Goal: Task Accomplishment & Management: Manage account settings

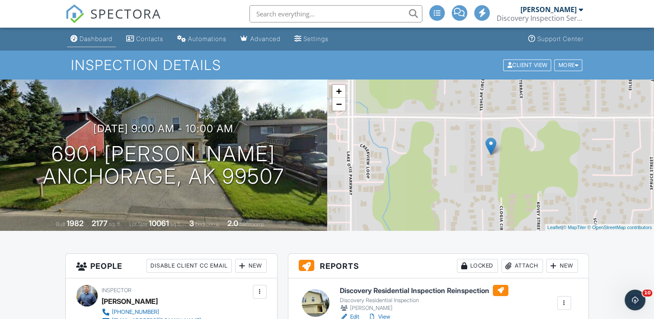
click at [93, 40] on div "Dashboard" at bounding box center [96, 38] width 33 height 7
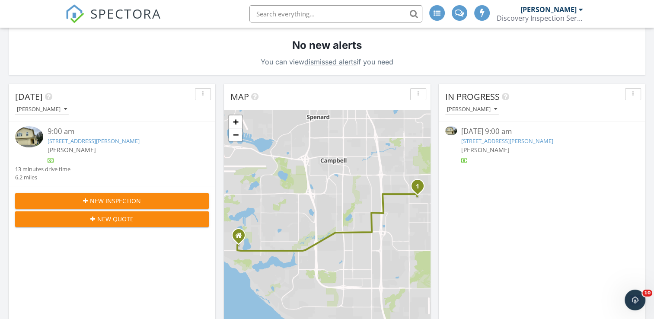
click at [511, 143] on link "6901 Shane Pl, Anchorage, AK 99507" at bounding box center [507, 141] width 92 height 8
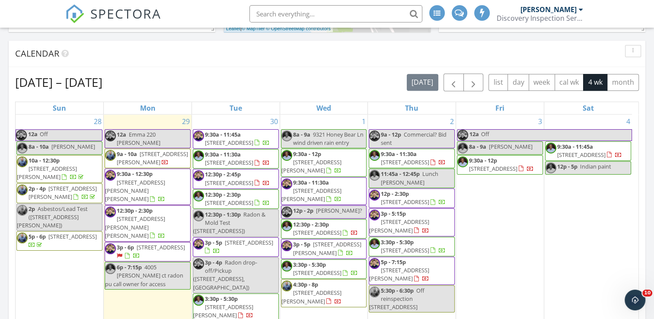
scroll to position [800, 668]
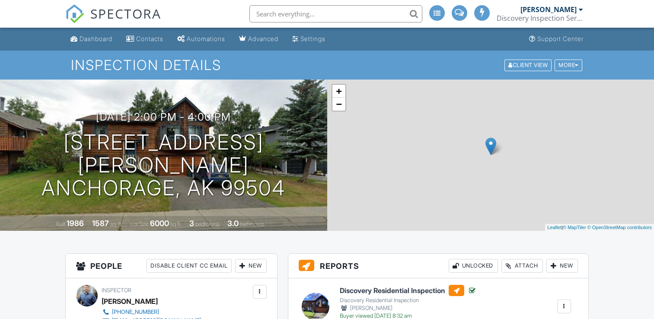
scroll to position [216, 0]
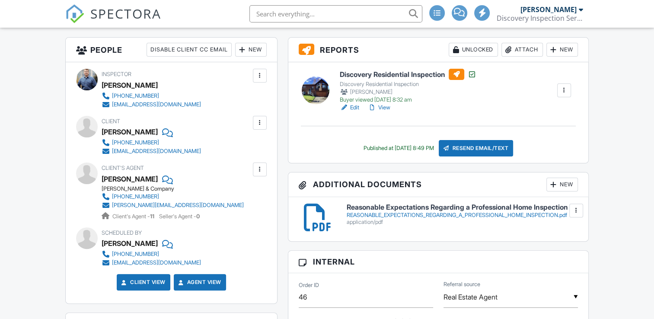
click at [425, 75] on h6 "Discovery Residential Inspection" at bounding box center [408, 74] width 137 height 11
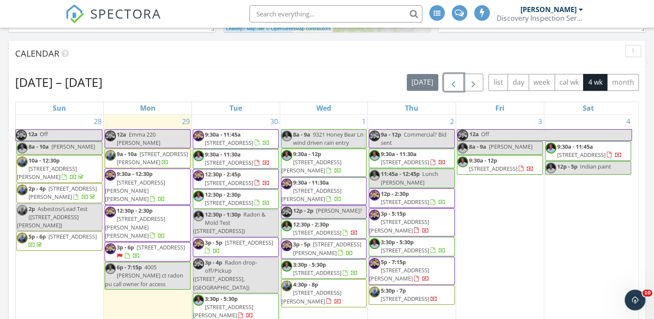
click at [449, 85] on button "button" at bounding box center [454, 83] width 20 height 18
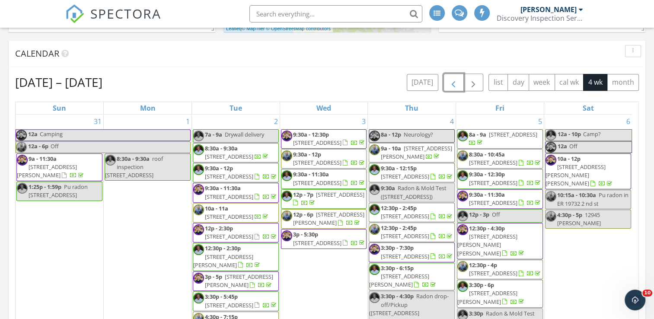
click at [318, 158] on span "9:30a - 12p" at bounding box center [307, 154] width 28 height 8
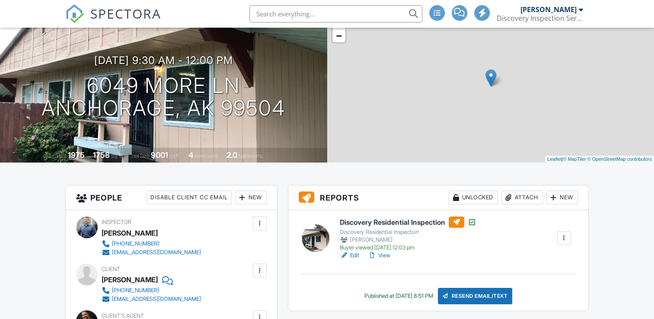
scroll to position [86, 0]
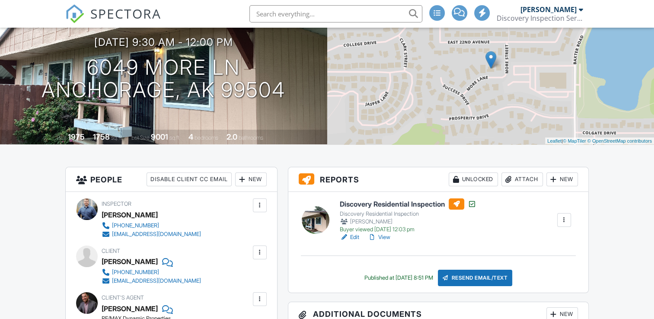
click at [393, 203] on h6 "Discovery Residential Inspection" at bounding box center [408, 203] width 137 height 11
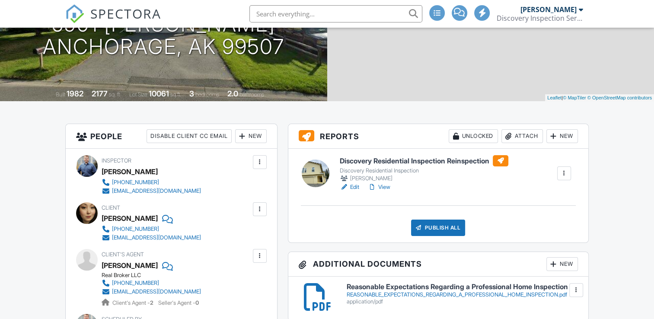
click at [461, 166] on h6 "Discovery Residential Inspection Reinspection" at bounding box center [424, 160] width 169 height 11
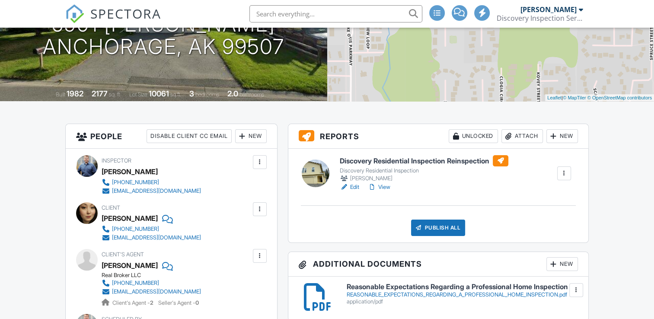
scroll to position [130, 0]
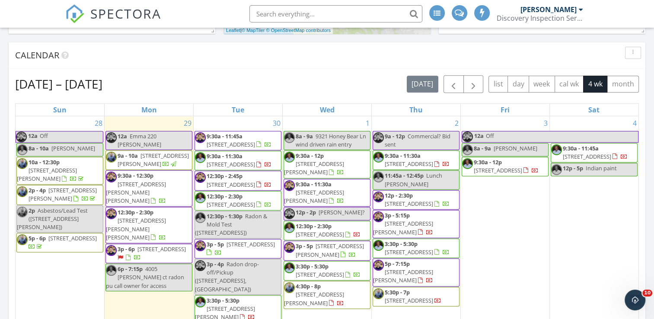
scroll to position [476, 0]
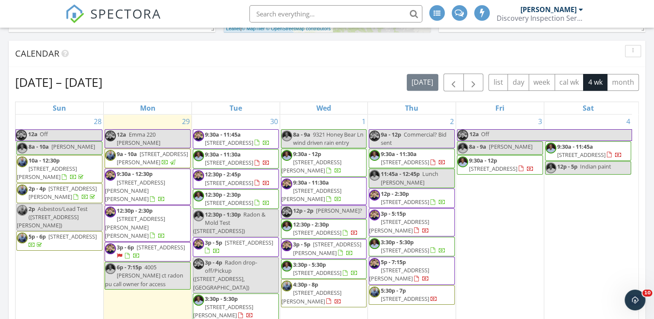
click at [48, 233] on span "[STREET_ADDRESS]" at bounding box center [72, 237] width 48 height 8
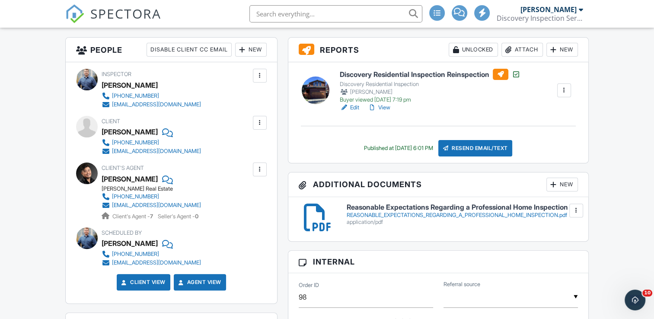
click at [468, 75] on h6 "Discovery Residential Inspection Reinspection" at bounding box center [430, 74] width 181 height 11
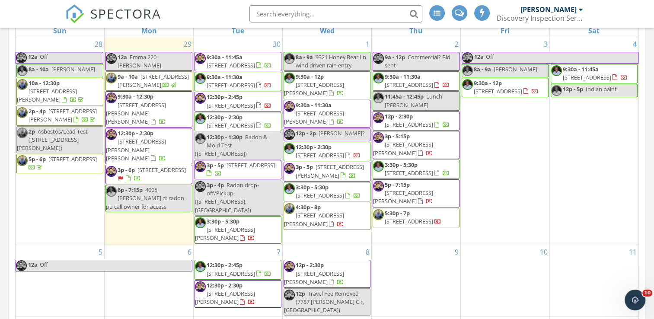
scroll to position [562, 0]
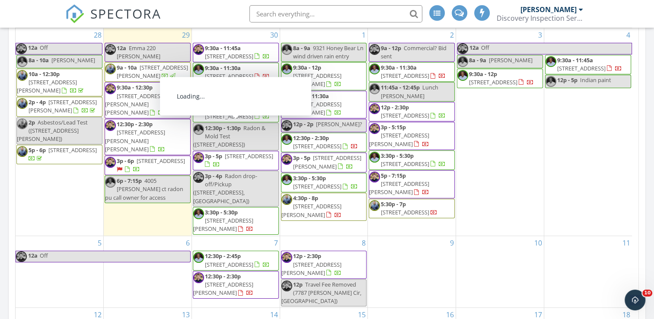
click at [133, 212] on div "29 12a [PERSON_NAME] 220 [PERSON_NAME] 9a - 10a [STREET_ADDRESS][PERSON_NAME] 9…" at bounding box center [148, 132] width 88 height 208
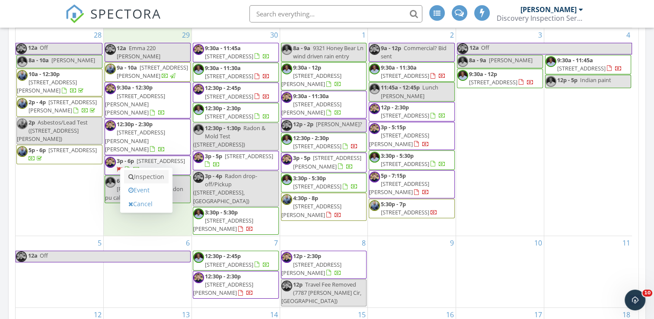
click at [145, 169] on div "Inspection Event Cancel" at bounding box center [146, 190] width 52 height 45
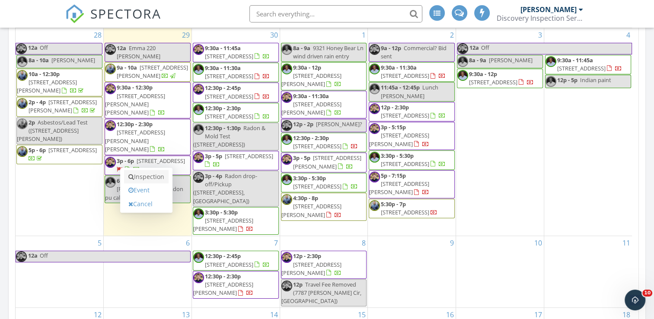
click at [148, 176] on link "Inspection" at bounding box center [146, 177] width 45 height 14
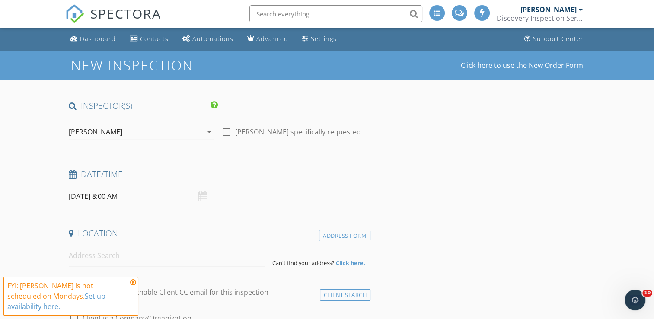
click at [128, 127] on div "[PERSON_NAME]" at bounding box center [136, 132] width 134 height 14
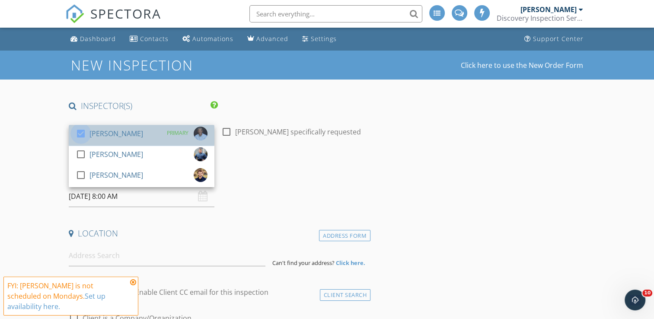
click at [80, 128] on div at bounding box center [81, 133] width 15 height 15
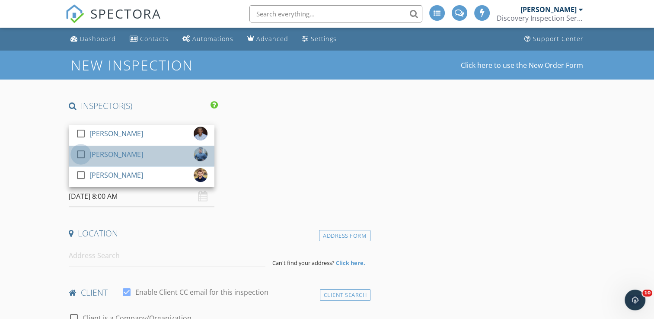
click at [80, 158] on div at bounding box center [81, 154] width 15 height 15
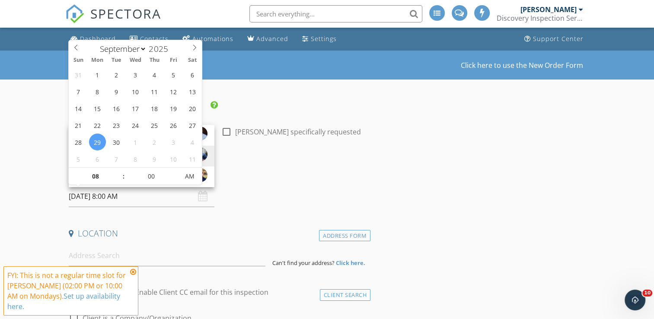
click at [100, 195] on input "09/29/2025 8:00 AM" at bounding box center [142, 196] width 146 height 21
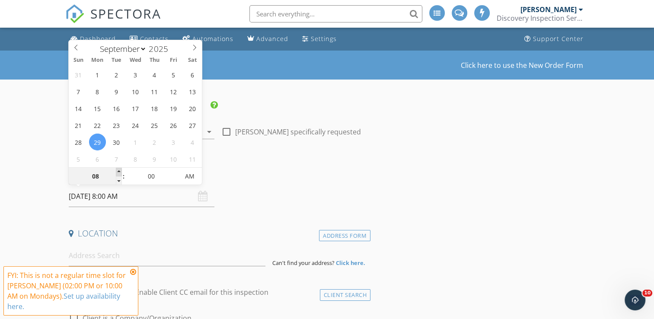
type input "09"
type input "09/29/2025 9:00 AM"
click at [117, 169] on span at bounding box center [119, 172] width 6 height 9
type input "10"
type input "09/29/2025 10:00 AM"
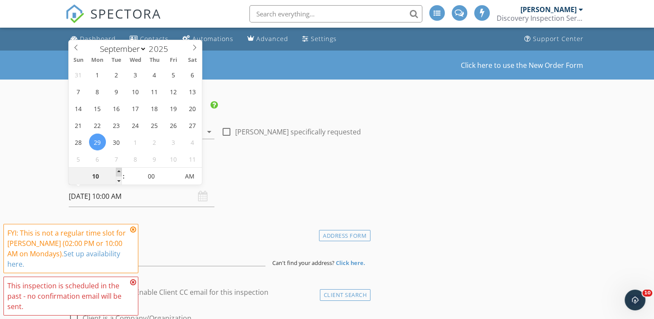
click at [117, 169] on span at bounding box center [119, 172] width 6 height 9
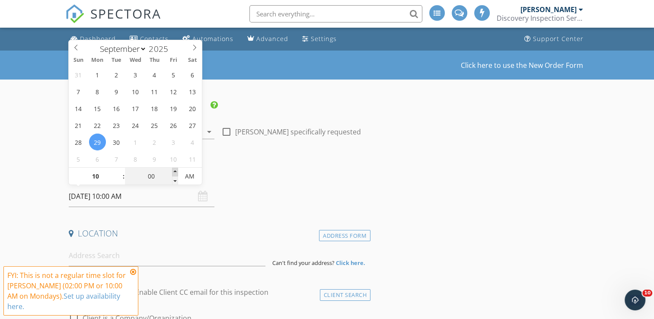
type input "05"
type input "09/29/2025 10:05 AM"
click at [175, 171] on span at bounding box center [175, 172] width 6 height 9
type input "10"
type input "09/29/2025 10:10 AM"
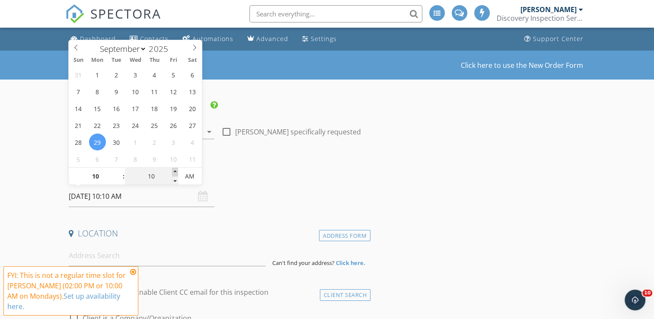
click at [175, 171] on span at bounding box center [175, 172] width 6 height 9
type input "15"
type input "09/29/2025 10:15 AM"
click at [175, 171] on span at bounding box center [175, 172] width 6 height 9
type input "20"
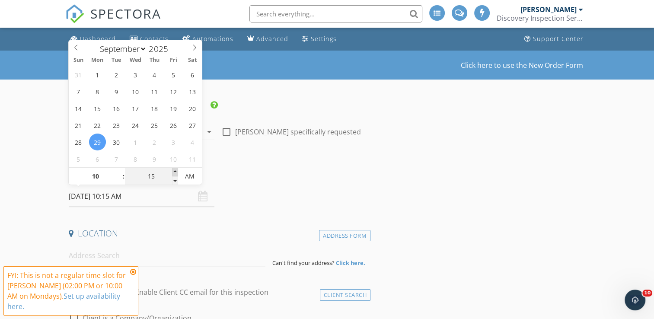
type input "09/29/2025 10:20 AM"
click at [175, 171] on span at bounding box center [175, 172] width 6 height 9
type input "25"
type input "09/29/2025 10:25 AM"
click at [175, 171] on span at bounding box center [175, 172] width 6 height 9
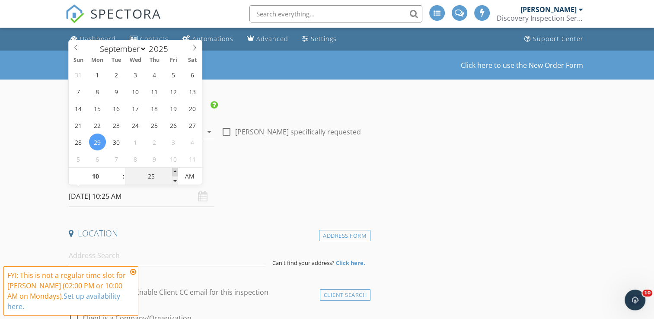
type input "30"
type input "[DATE] 10:30 AM"
click at [175, 171] on span at bounding box center [175, 172] width 6 height 9
click at [147, 240] on div "Location" at bounding box center [217, 236] width 305 height 17
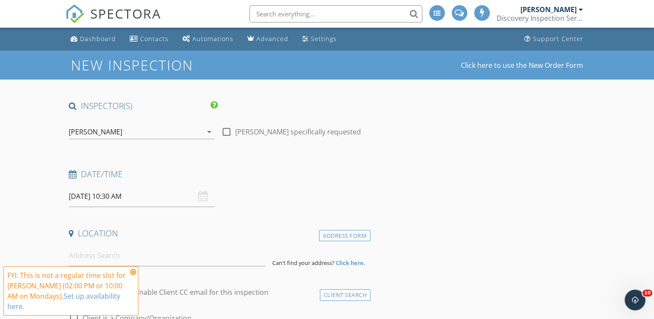
click at [134, 275] on icon at bounding box center [133, 272] width 6 height 7
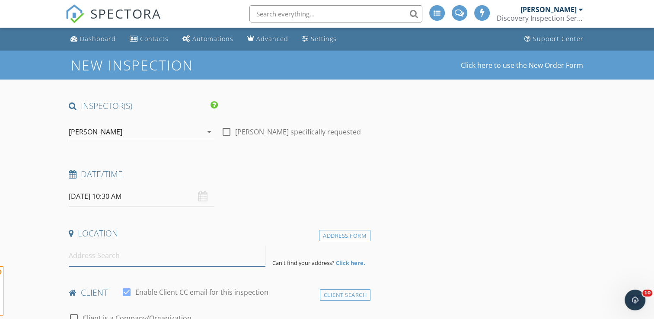
click at [124, 259] on input at bounding box center [167, 255] width 197 height 21
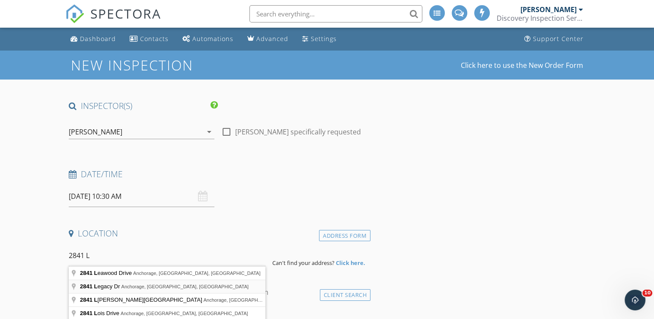
type input "2841 Legacy Dr, Anchorage, AK, USA"
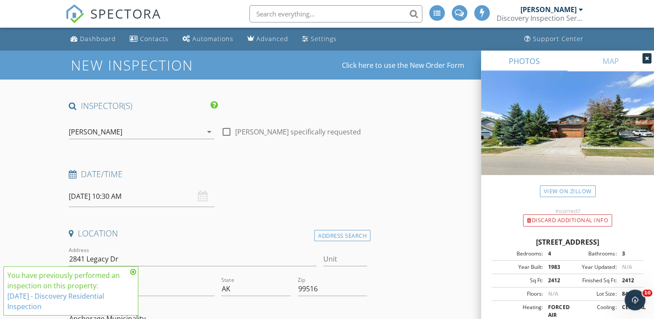
click at [134, 271] on icon at bounding box center [133, 272] width 6 height 7
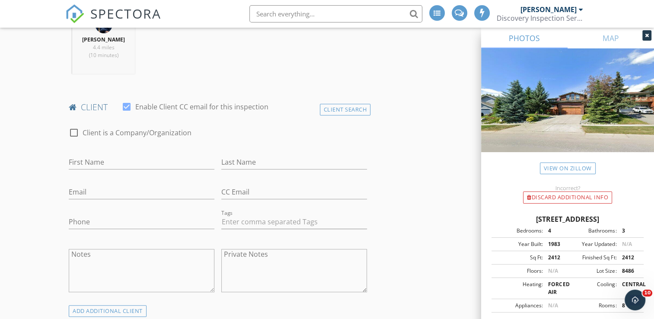
scroll to position [346, 0]
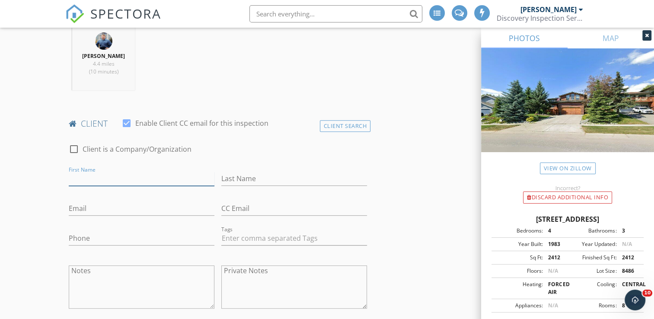
click at [99, 174] on input "First Name" at bounding box center [142, 179] width 146 height 14
click at [74, 152] on div at bounding box center [74, 149] width 15 height 15
checkbox input "true"
click at [109, 177] on input "Enable Client CC email for this inspection" at bounding box center [218, 179] width 298 height 14
type input "Herrington & Company"
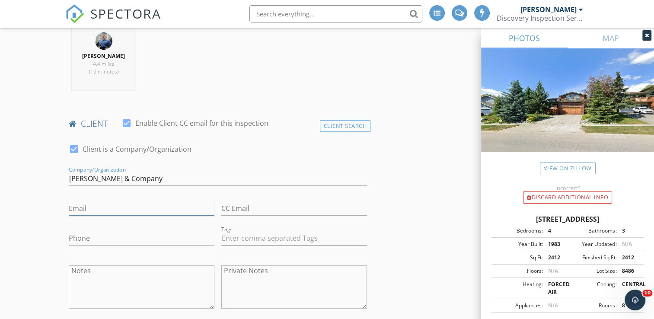
click at [109, 207] on input "Email" at bounding box center [142, 208] width 146 height 14
click at [348, 124] on div "Client Search" at bounding box center [345, 126] width 51 height 12
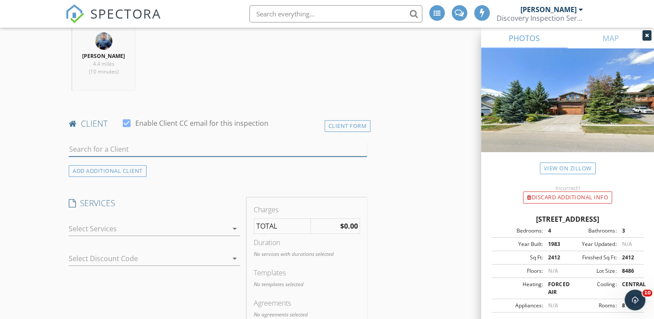
click at [175, 149] on input "text" at bounding box center [218, 149] width 298 height 14
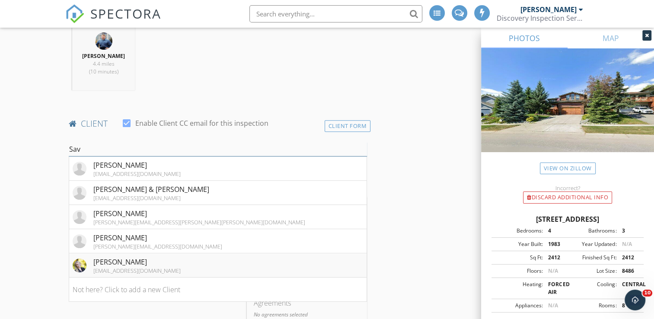
type input "Sav"
click at [131, 267] on div "[EMAIL_ADDRESS][DOMAIN_NAME]" at bounding box center [136, 270] width 87 height 7
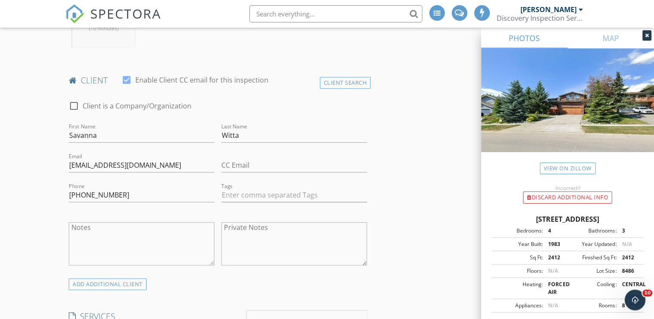
scroll to position [432, 0]
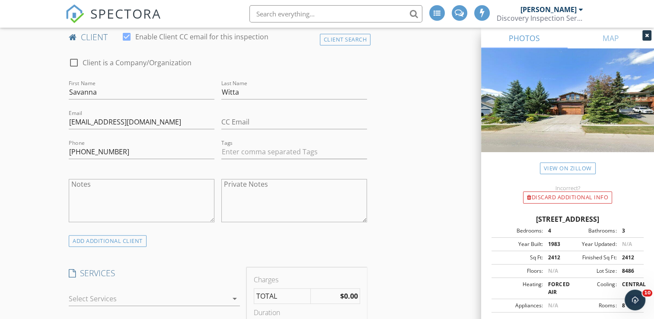
click at [99, 186] on textarea "Notes" at bounding box center [142, 200] width 146 height 43
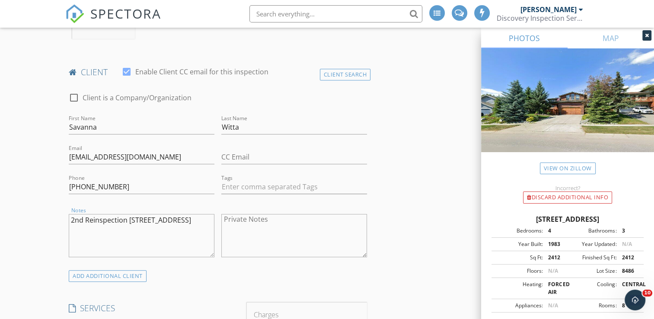
scroll to position [346, 0]
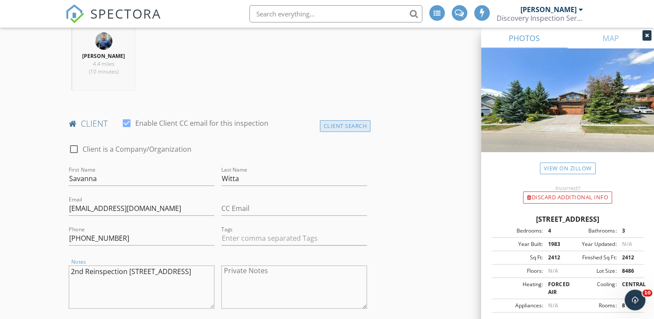
type textarea "2nd Reinspection 2841 Legacy Drive"
click at [325, 122] on div "Client Search" at bounding box center [345, 126] width 51 height 12
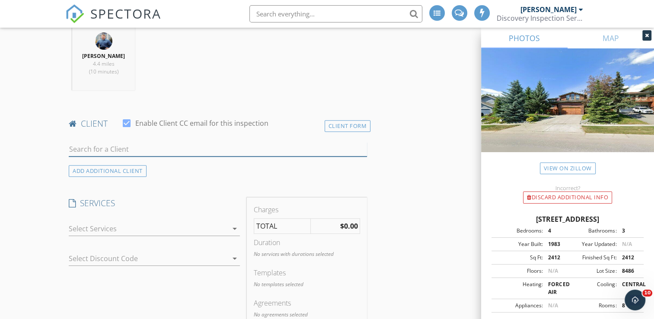
click at [256, 150] on input "text" at bounding box center [218, 149] width 298 height 14
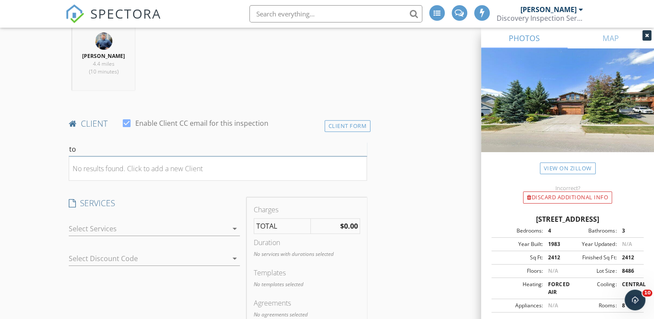
type input "t"
click at [127, 122] on div at bounding box center [126, 123] width 15 height 15
checkbox input "false"
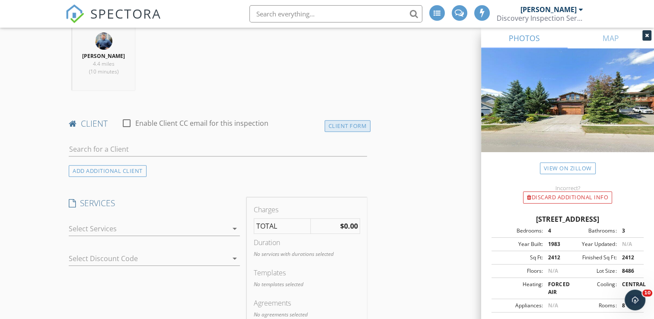
click at [359, 125] on div "Client Form" at bounding box center [348, 126] width 46 height 12
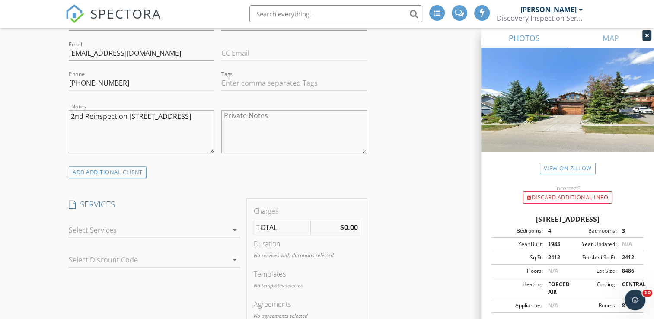
scroll to position [562, 0]
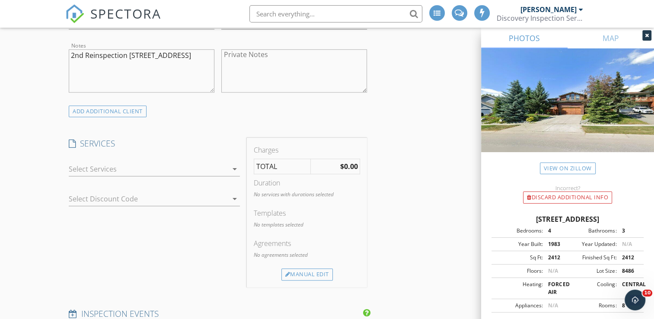
click at [131, 167] on div at bounding box center [148, 169] width 159 height 14
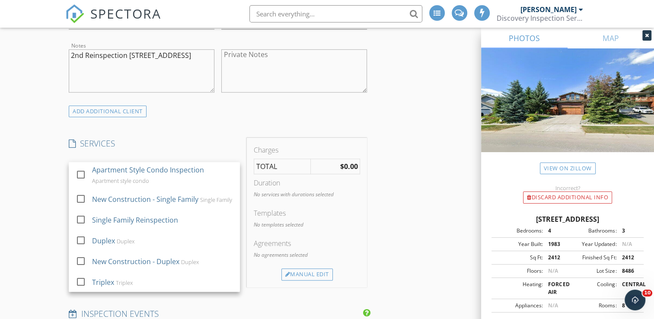
scroll to position [86, 0]
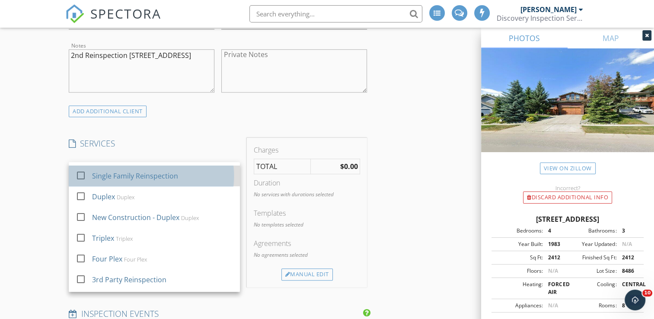
click at [154, 179] on div "Single Family Reinspection" at bounding box center [136, 176] width 86 height 10
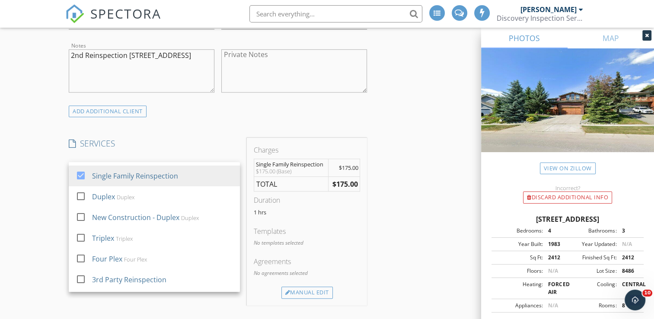
click at [406, 122] on div "INSPECTOR(S) check_box_outline_blank David Mortensen check_box Preston Eakes PR…" at bounding box center [326, 315] width 523 height 1555
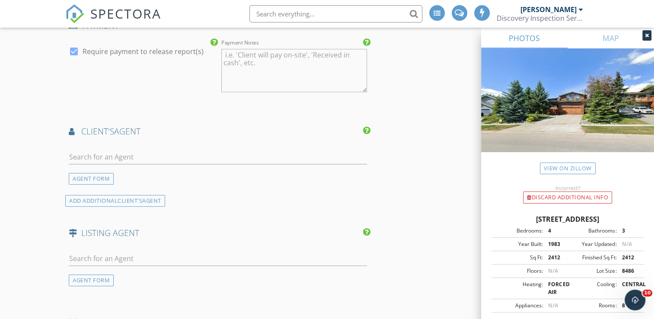
scroll to position [951, 0]
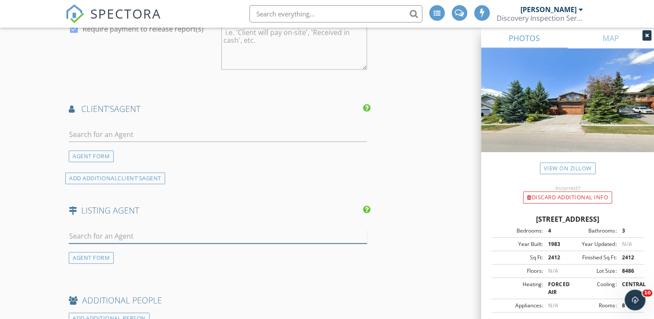
click at [107, 236] on input "text" at bounding box center [218, 236] width 298 height 14
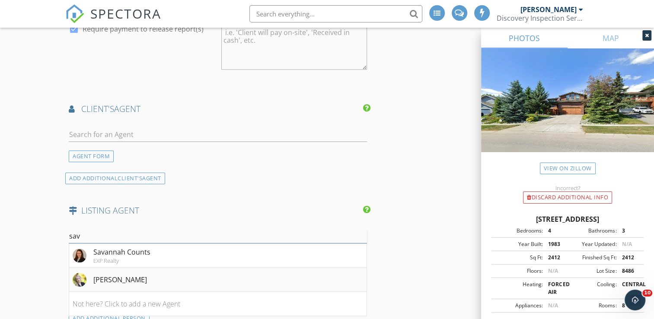
type input "sav"
click at [118, 281] on div "[PERSON_NAME]" at bounding box center [120, 280] width 54 height 10
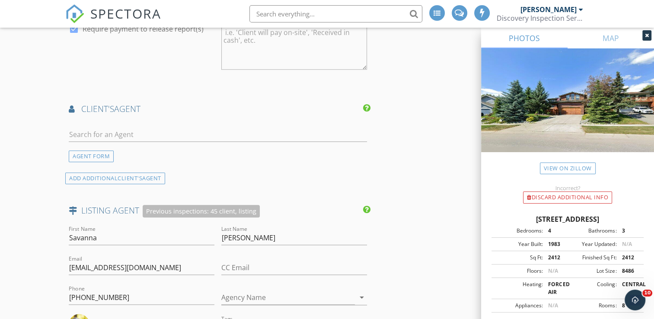
click at [439, 157] on div "INSPECTOR(S) check_box_outline_blank David Mortensen check_box Preston Eakes PR…" at bounding box center [326, 14] width 523 height 1731
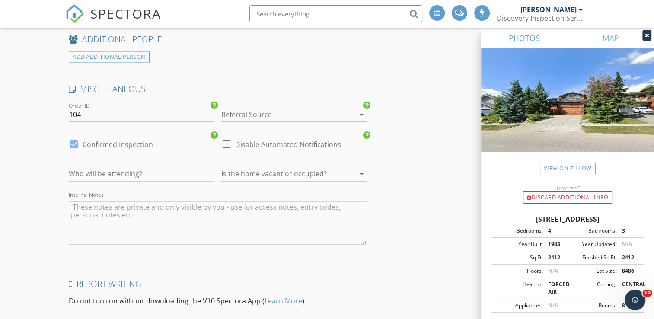
scroll to position [1384, 0]
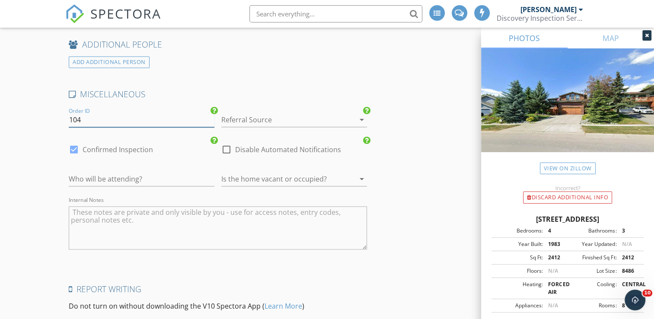
drag, startPoint x: 114, startPoint y: 121, endPoint x: 30, endPoint y: 113, distance: 84.3
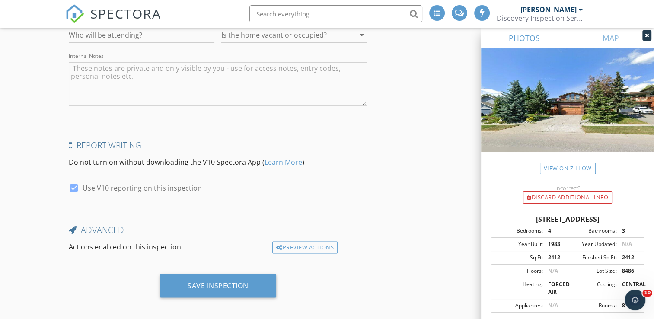
scroll to position [1529, 0]
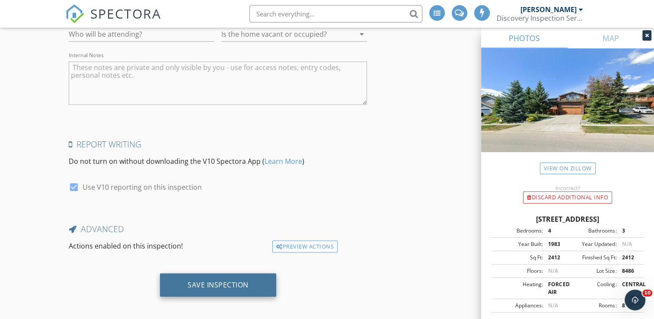
click at [213, 280] on div "Save Inspection" at bounding box center [218, 284] width 61 height 9
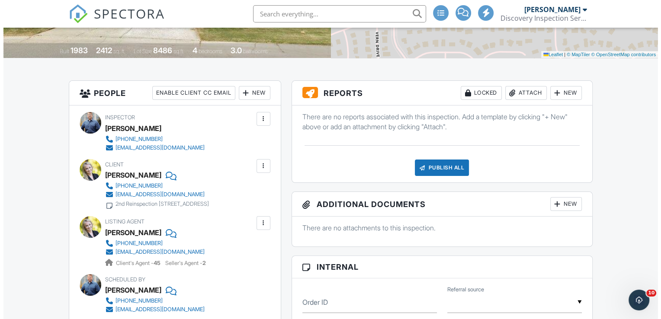
scroll to position [259, 0]
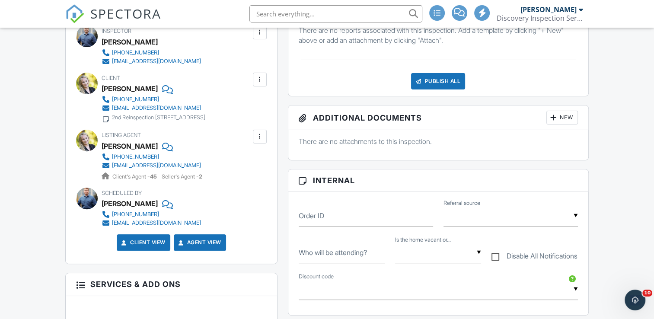
click at [261, 138] on div at bounding box center [260, 136] width 9 height 9
click at [252, 162] on li "Edit" at bounding box center [239, 163] width 44 height 22
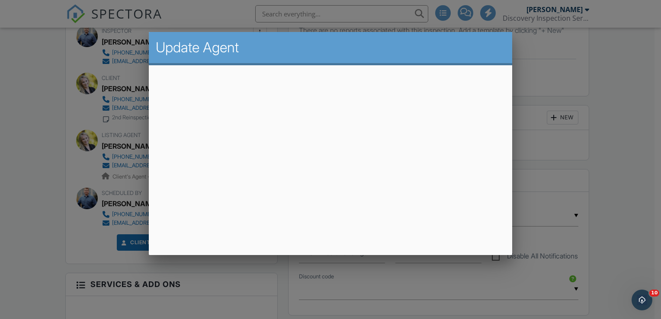
click at [19, 95] on div at bounding box center [330, 156] width 661 height 399
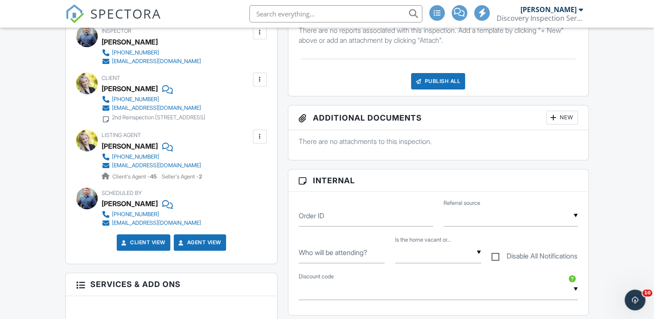
click at [260, 133] on div at bounding box center [260, 136] width 9 height 9
click at [243, 187] on li "Remove" at bounding box center [239, 185] width 44 height 22
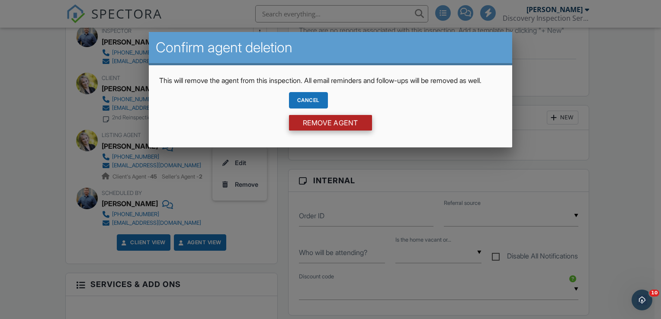
click at [292, 131] on input "Remove Agent" at bounding box center [330, 123] width 83 height 16
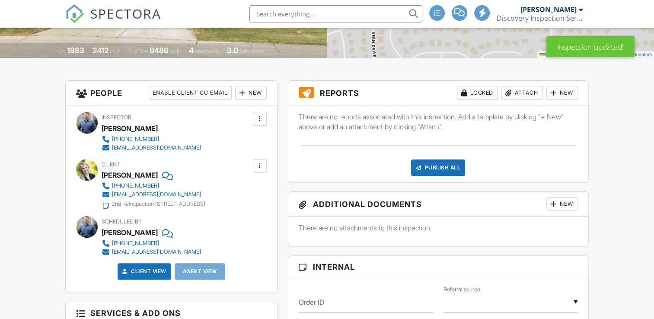
click at [257, 167] on div at bounding box center [260, 166] width 9 height 9
click at [247, 214] on div "Remove" at bounding box center [246, 214] width 23 height 10
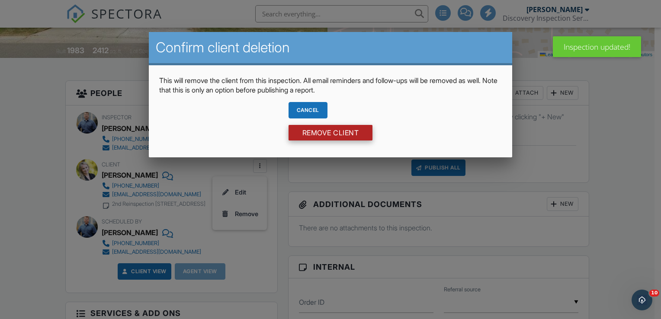
click at [303, 132] on input "Remove Client" at bounding box center [330, 133] width 84 height 16
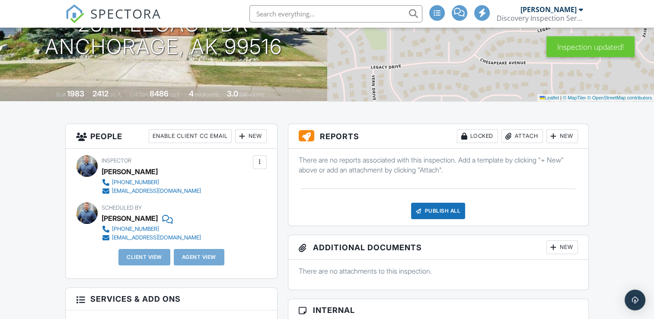
click at [252, 136] on div "New" at bounding box center [251, 136] width 32 height 14
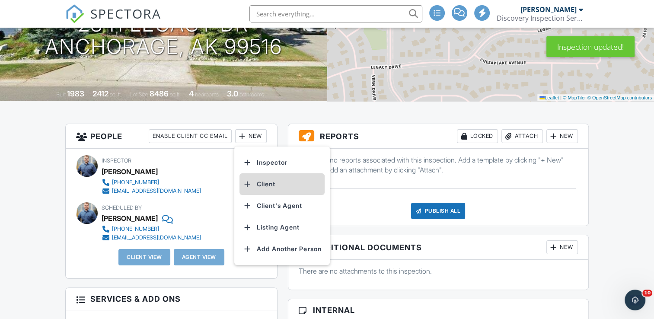
click at [267, 186] on li "Client" at bounding box center [282, 184] width 85 height 22
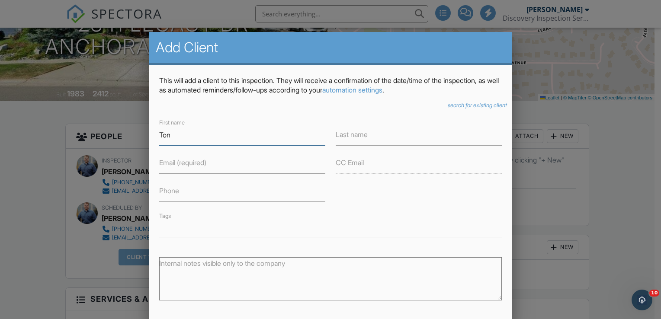
type input "[PERSON_NAME]"
type input "Webster"
type input "Tony@wolfhomes.net"
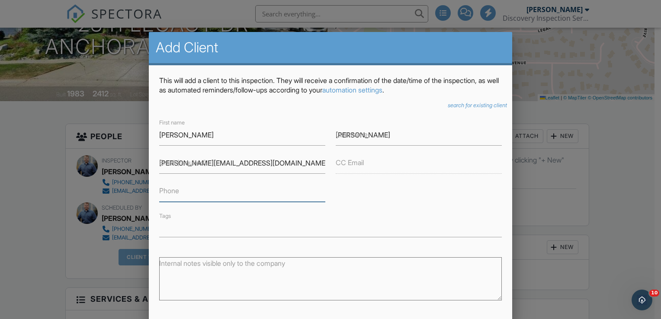
type input "9072688173"
type input "[PERSON_NAME]"
click at [361, 202] on div "First name Tony Last name Webster Email (required) Tony@wolfhomes.net CC Email …" at bounding box center [330, 178] width 353 height 120
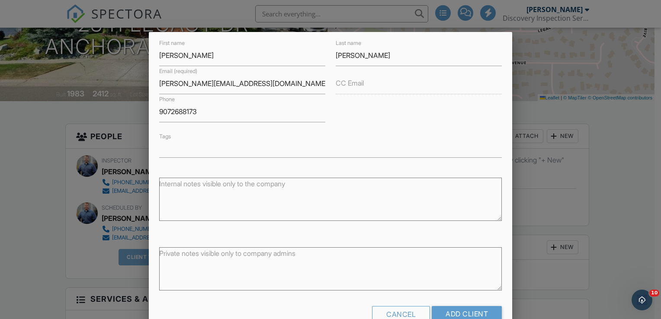
scroll to position [94, 0]
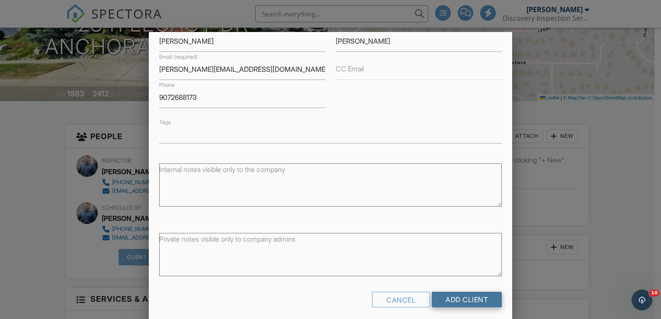
click at [456, 294] on input "Add Client" at bounding box center [467, 300] width 70 height 16
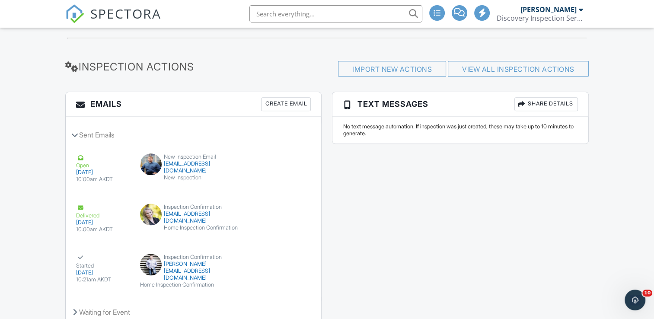
scroll to position [1038, 0]
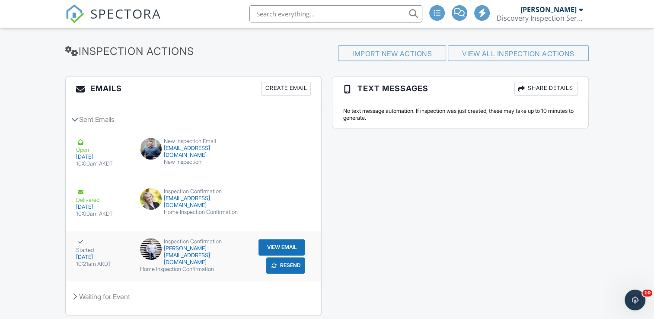
click at [274, 250] on button "View Email" at bounding box center [282, 247] width 46 height 16
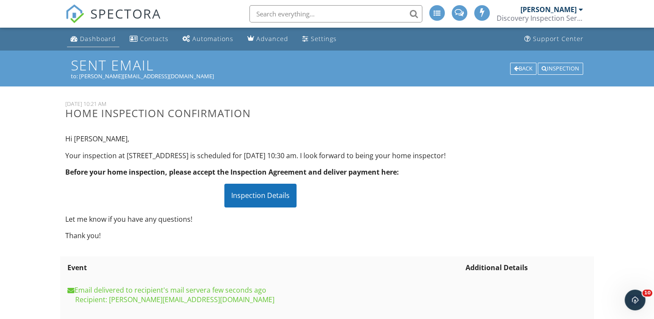
click at [93, 42] on div "Dashboard" at bounding box center [98, 39] width 36 height 8
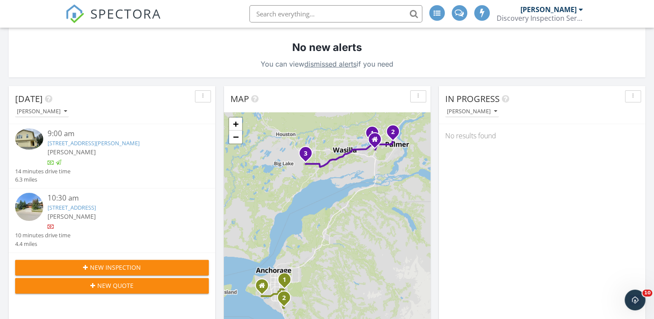
scroll to position [173, 0]
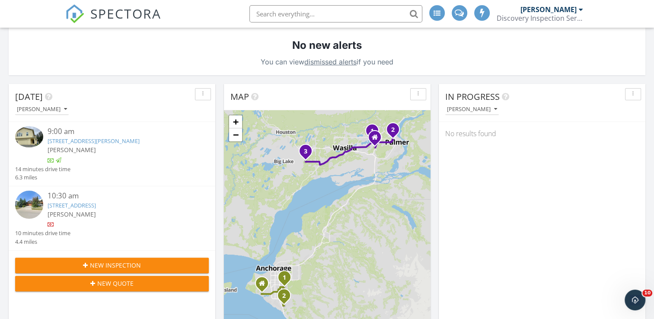
click at [96, 207] on link "2841 Legacy Dr, Anchorage, AK 99516" at bounding box center [72, 205] width 48 height 8
